Goal: Transaction & Acquisition: Purchase product/service

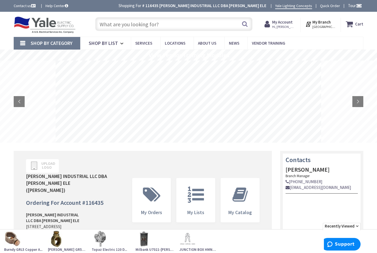
click at [122, 27] on input "text" at bounding box center [173, 24] width 157 height 14
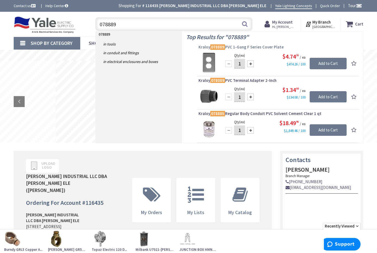
type input "078889"
click at [254, 46] on span "Kraloy 078889 PVC 1-Gang F Series Cover Plate" at bounding box center [278, 46] width 159 height 5
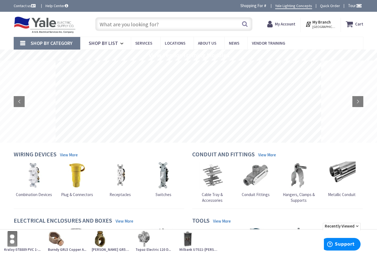
click at [291, 24] on strong "My Account" at bounding box center [285, 23] width 21 height 5
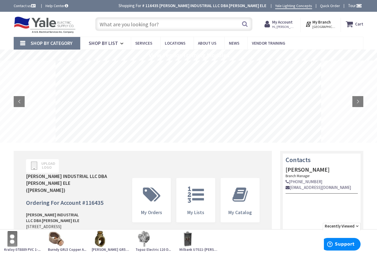
click at [109, 23] on input "text" at bounding box center [173, 24] width 157 height 14
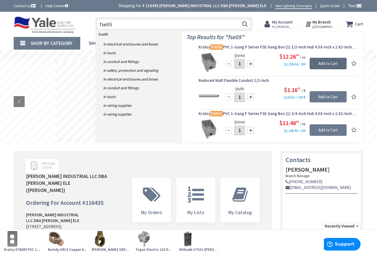
click at [327, 65] on input "Add to Cart" at bounding box center [328, 64] width 37 height 12
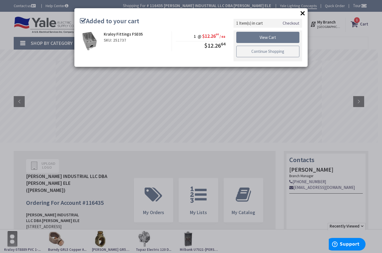
click at [252, 50] on link "Continue Shopping" at bounding box center [267, 52] width 63 height 12
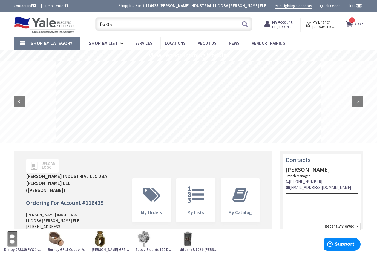
drag, startPoint x: 129, startPoint y: 24, endPoint x: 96, endPoint y: 27, distance: 32.7
click at [96, 27] on input "fse05" at bounding box center [173, 24] width 157 height 14
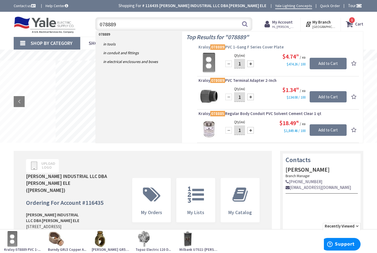
type input "078889"
click at [246, 47] on span "Kraloy 078889 PVC 1-Gang F Series Cover Plate" at bounding box center [278, 46] width 159 height 5
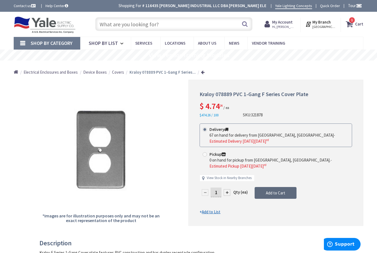
click at [268, 191] on span "Add to Cart" at bounding box center [275, 193] width 19 height 5
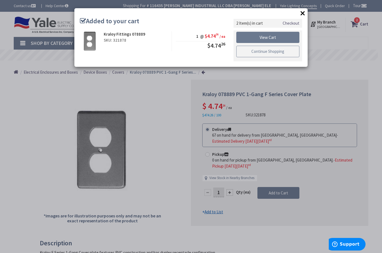
click at [241, 53] on link "Continue Shopping" at bounding box center [267, 52] width 63 height 12
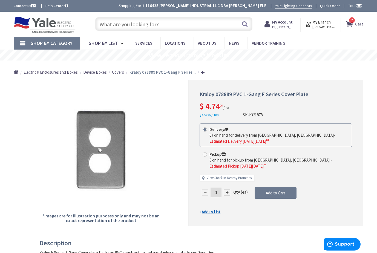
click at [115, 25] on input "text" at bounding box center [173, 24] width 157 height 14
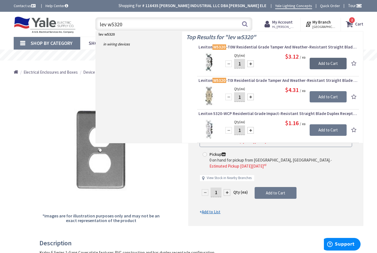
click at [322, 63] on input "Add to Cart" at bounding box center [328, 64] width 37 height 12
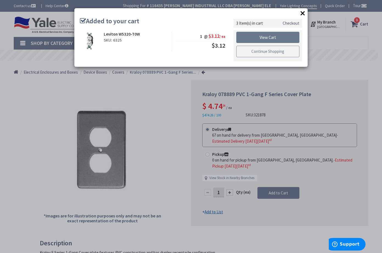
click at [258, 53] on link "Continue Shopping" at bounding box center [267, 52] width 63 height 12
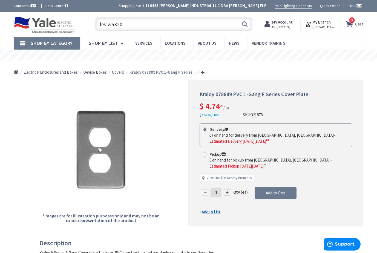
drag, startPoint x: 137, startPoint y: 26, endPoint x: 86, endPoint y: 27, distance: 51.5
click at [86, 27] on div "Toggle Nav lev w5320 lev w5320 Search 3 3 3 items Cart My Cart 3" at bounding box center [189, 24] width 358 height 18
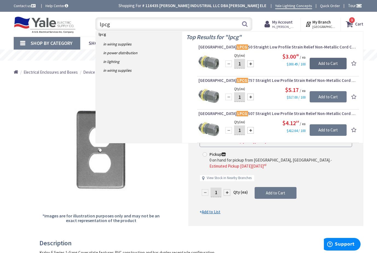
click at [324, 62] on input "Add to Cart" at bounding box center [328, 64] width 37 height 12
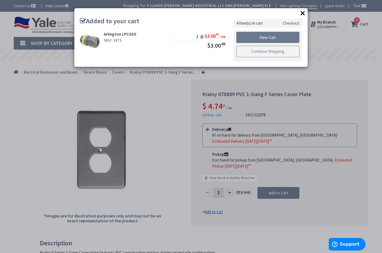
click at [255, 52] on link "Continue Shopping" at bounding box center [267, 52] width 63 height 12
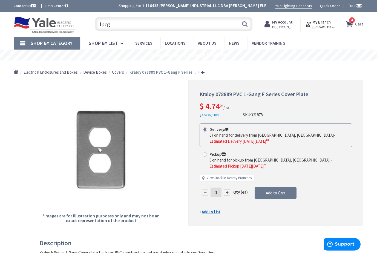
drag, startPoint x: 107, startPoint y: 22, endPoint x: 94, endPoint y: 22, distance: 13.2
click at [94, 22] on div "lpcg lpcg Search" at bounding box center [173, 24] width 160 height 18
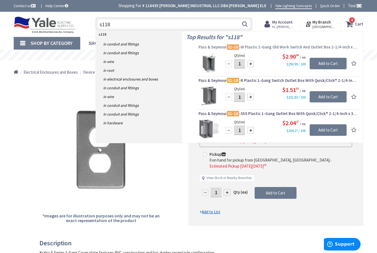
type input "s118"
click at [267, 48] on span "Pass & Seymour S1-18 -W Plastic 1-Gang Old Work Switch And Outlet Box 2-1/4-Inc…" at bounding box center [278, 46] width 159 height 5
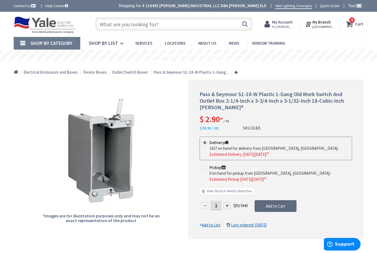
click at [266, 204] on span "Add to Cart" at bounding box center [275, 206] width 19 height 5
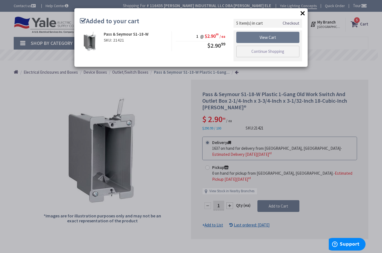
click at [290, 25] on link "Checkout" at bounding box center [290, 23] width 17 height 6
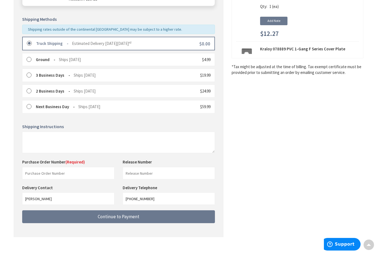
scroll to position [125, 0]
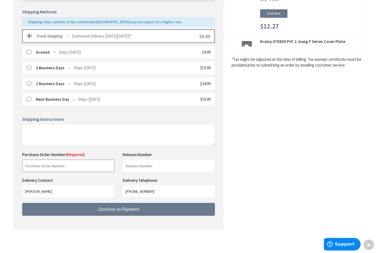
click at [34, 169] on input "text" at bounding box center [68, 166] width 92 height 12
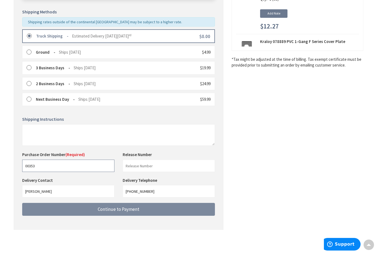
type input "00353"
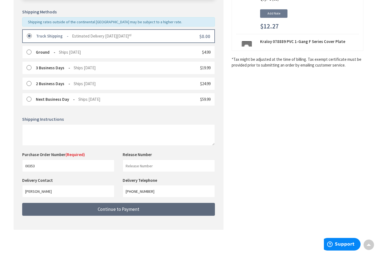
click at [113, 209] on span "Continue to Payment" at bounding box center [119, 209] width 42 height 6
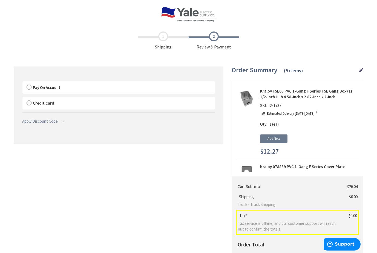
click at [29, 86] on label "Pay On Account" at bounding box center [118, 87] width 192 height 13
click at [22, 83] on input "Pay On Account" at bounding box center [22, 83] width 0 height 0
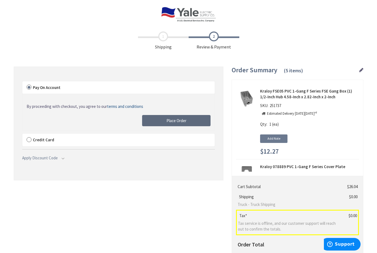
click at [167, 121] on span "Place Order" at bounding box center [177, 120] width 20 height 5
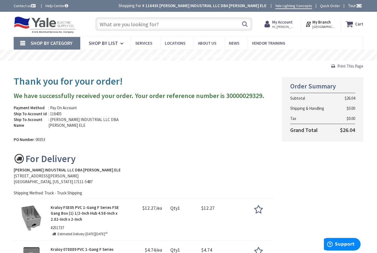
drag, startPoint x: 341, startPoint y: 65, endPoint x: 38, endPoint y: 222, distance: 341.5
click at [341, 65] on span "Print This Page" at bounding box center [351, 66] width 26 height 5
